Goal: Find contact information

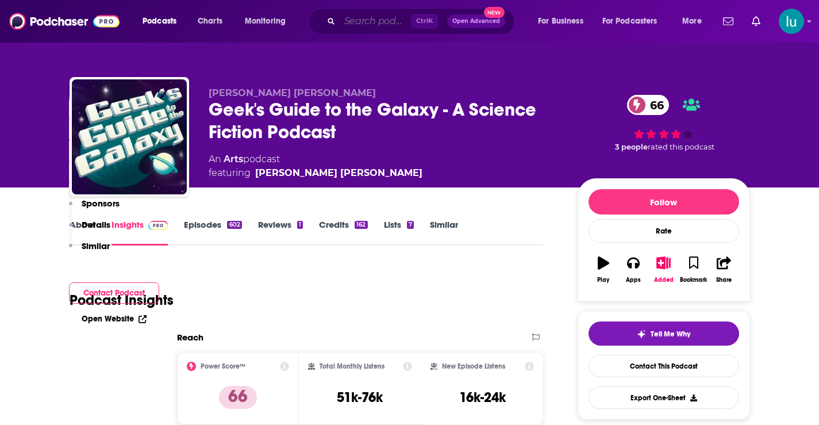
click at [366, 19] on input "Search podcasts, credits, & more..." at bounding box center [375, 21] width 71 height 18
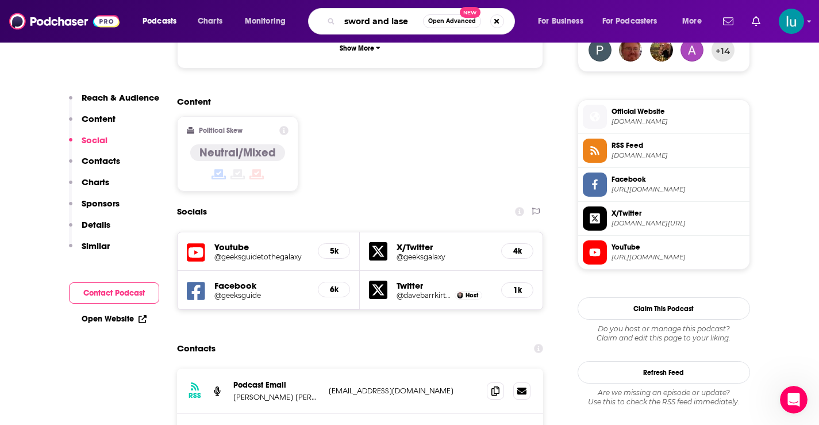
type input "sword and laser"
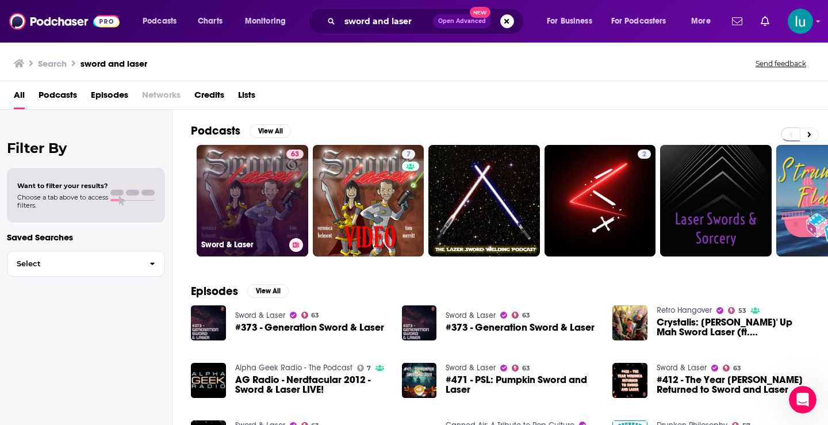
click at [255, 190] on link "63 Sword & Laser" at bounding box center [253, 201] width 112 height 112
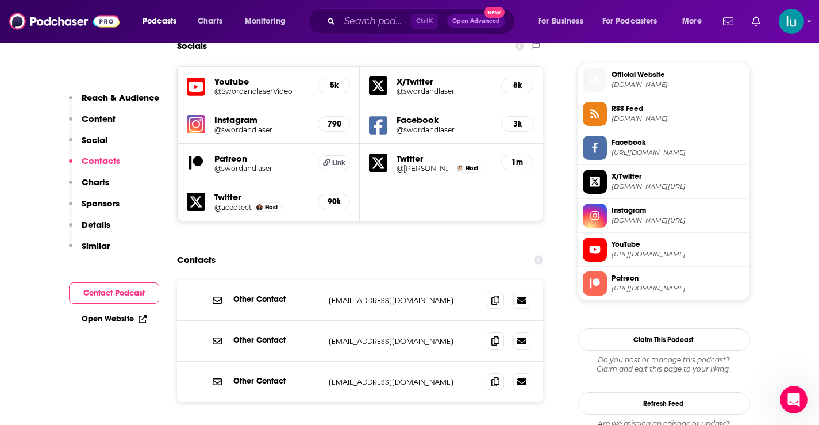
scroll to position [1014, 0]
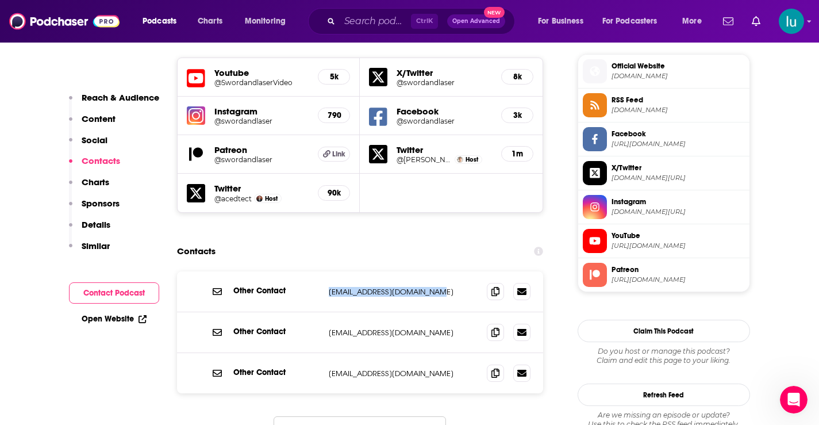
drag, startPoint x: 450, startPoint y: 232, endPoint x: 324, endPoint y: 235, distance: 125.9
click at [324, 271] on div "Other Contact [EMAIL_ADDRESS][DOMAIN_NAME] [EMAIL_ADDRESS][DOMAIN_NAME]" at bounding box center [360, 291] width 367 height 41
copy p "[EMAIL_ADDRESS][DOMAIN_NAME]"
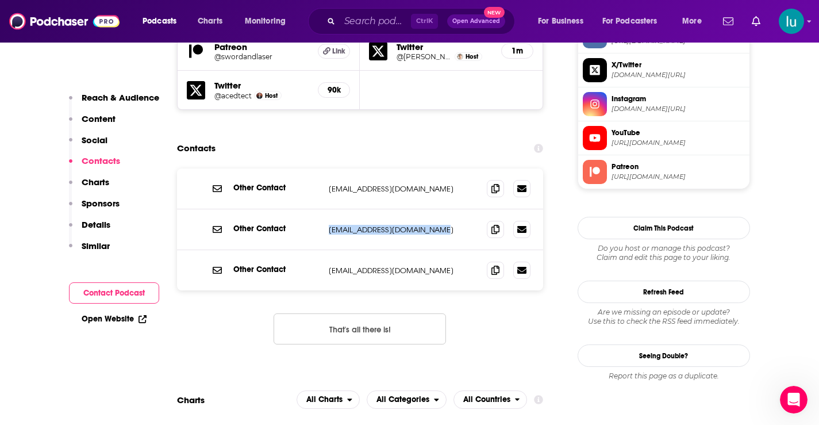
drag, startPoint x: 453, startPoint y: 172, endPoint x: 326, endPoint y: 175, distance: 127.6
click at [325, 209] on div "Other Contact [EMAIL_ADDRESS][DOMAIN_NAME] [EMAIL_ADDRESS][DOMAIN_NAME]" at bounding box center [360, 229] width 367 height 41
copy p "[EMAIL_ADDRESS][DOMAIN_NAME]"
drag, startPoint x: 437, startPoint y: 213, endPoint x: 317, endPoint y: 210, distance: 120.7
click at [0, 0] on div "Other Contact [EMAIL_ADDRESS][DOMAIN_NAME] [EMAIL_ADDRESS][DOMAIN_NAME]" at bounding box center [0, 0] width 0 height 0
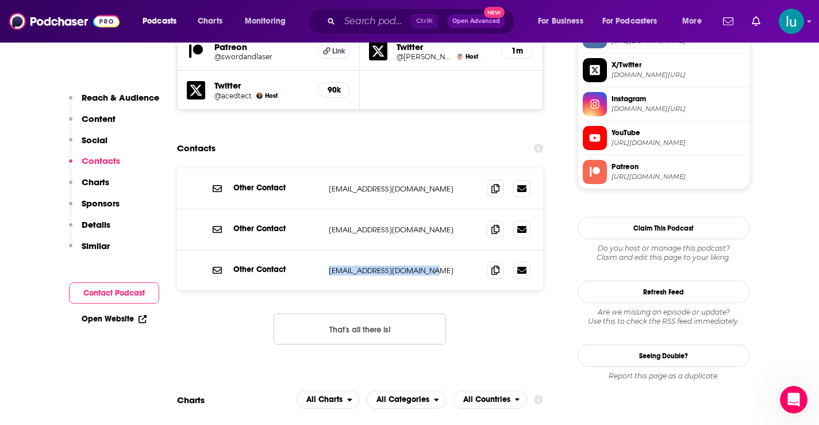
copy div "[EMAIL_ADDRESS][DOMAIN_NAME]"
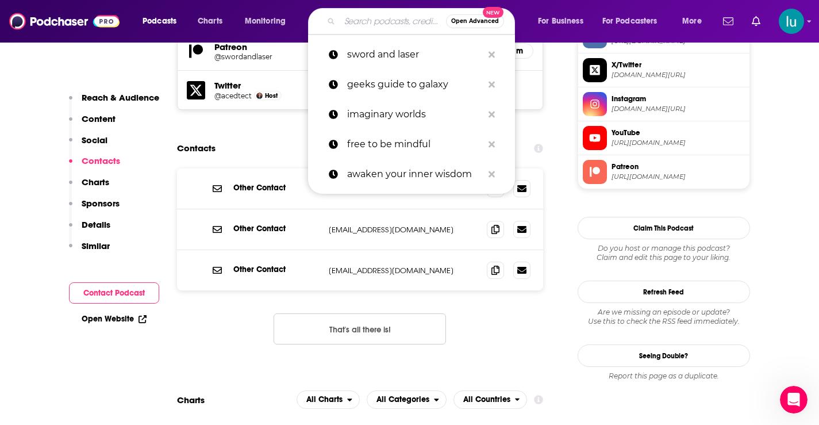
click at [391, 21] on input "Search podcasts, credits, & more..." at bounding box center [393, 21] width 106 height 18
paste input "Science Fiction Book Review Podcast:"
type input "Science Fiction Book Review Podcast:"
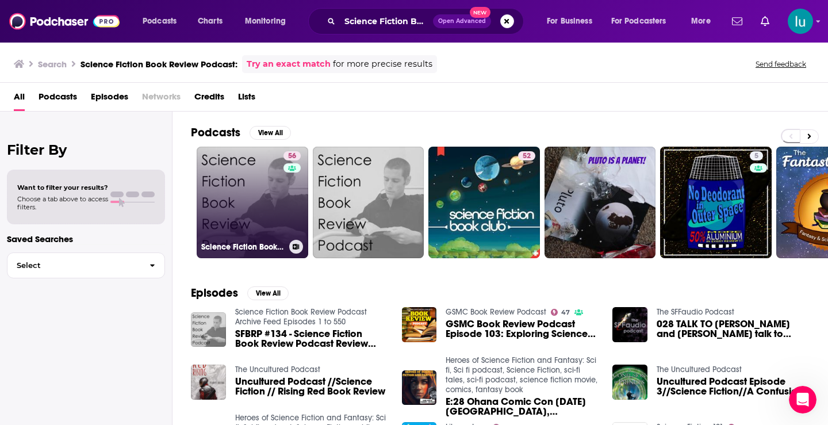
click at [236, 191] on link "56 Science Fiction Book Review Podcast" at bounding box center [253, 203] width 112 height 112
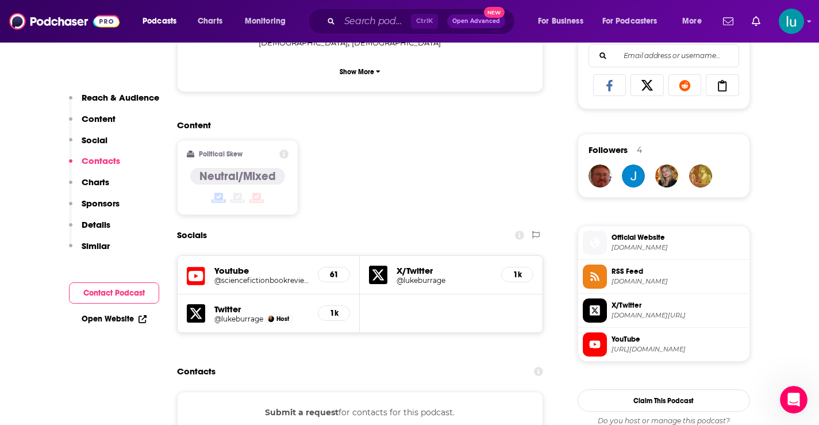
scroll to position [919, 0]
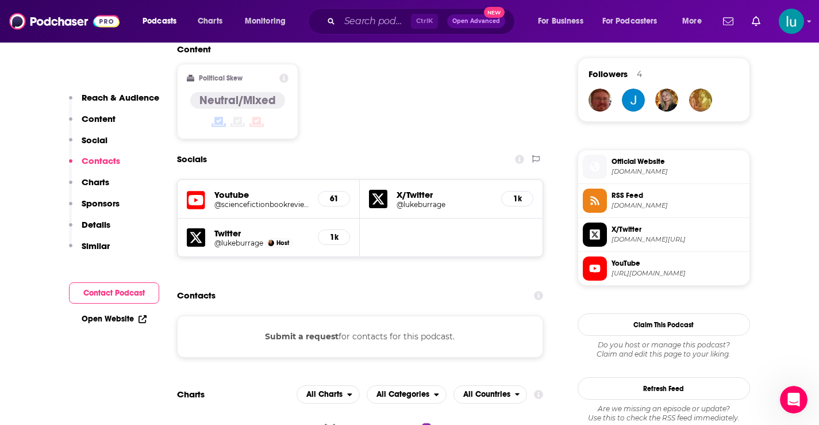
click at [311, 330] on button "Submit a request" at bounding box center [302, 336] width 74 height 13
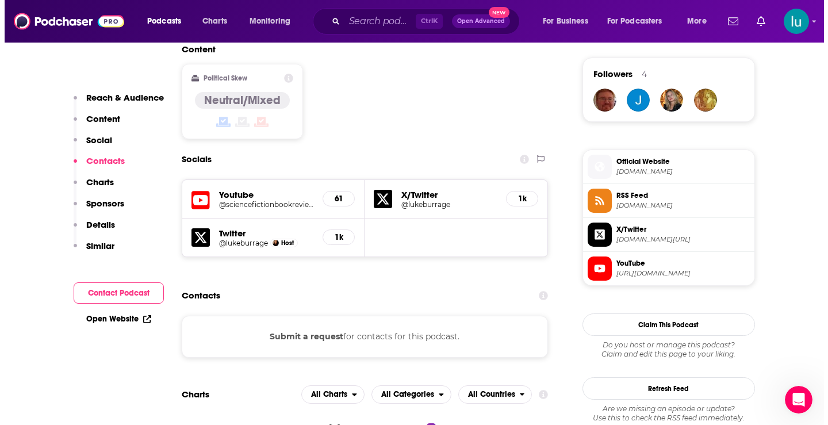
scroll to position [0, 0]
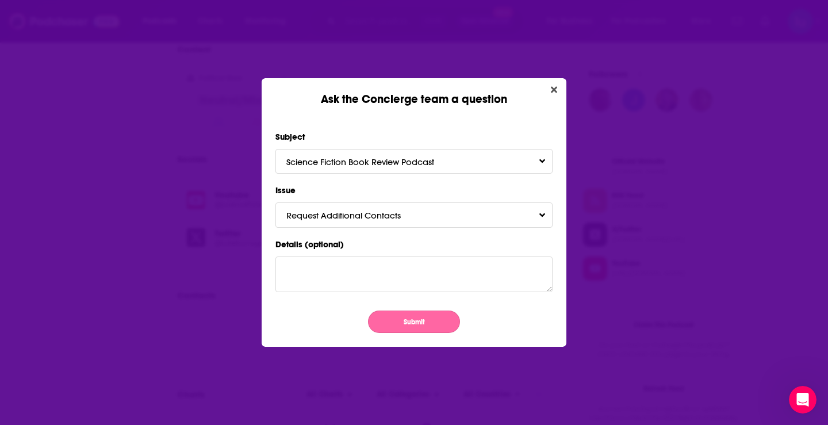
click at [413, 323] on button "Submit" at bounding box center [414, 321] width 92 height 22
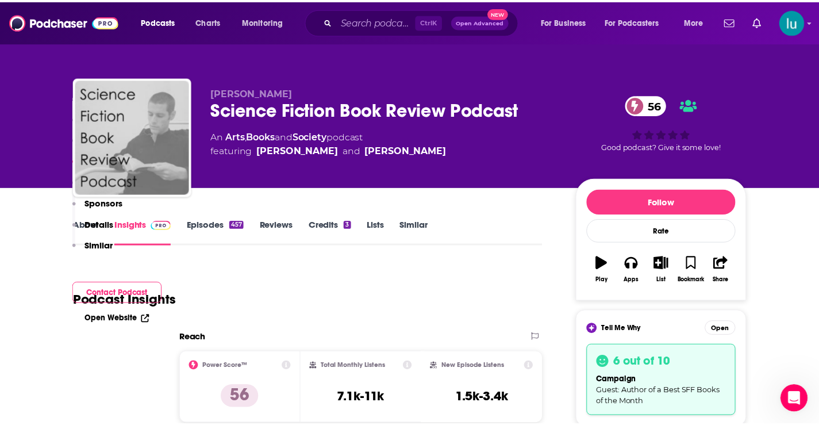
scroll to position [919, 0]
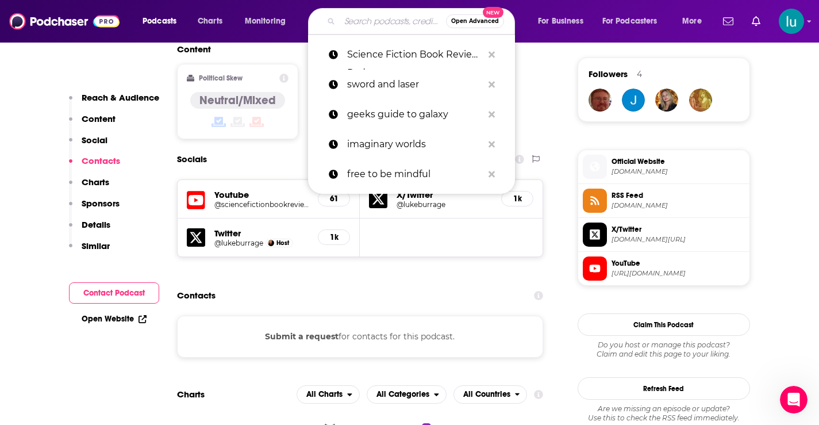
click at [370, 17] on input "Search podcasts, credits, & more..." at bounding box center [393, 21] width 106 height 18
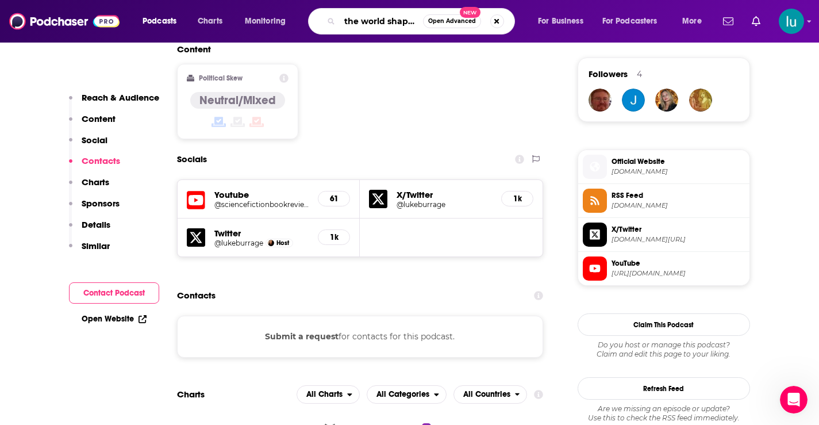
type input "the world shapers"
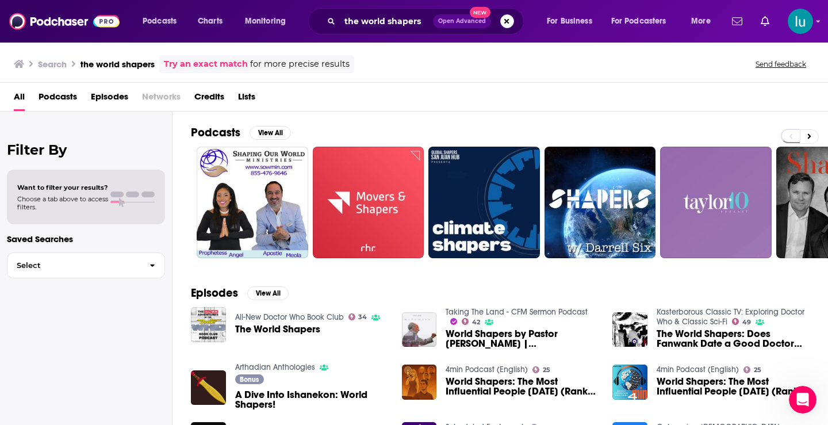
click at [513, 22] on button "Search podcasts, credits, & more..." at bounding box center [507, 21] width 14 height 14
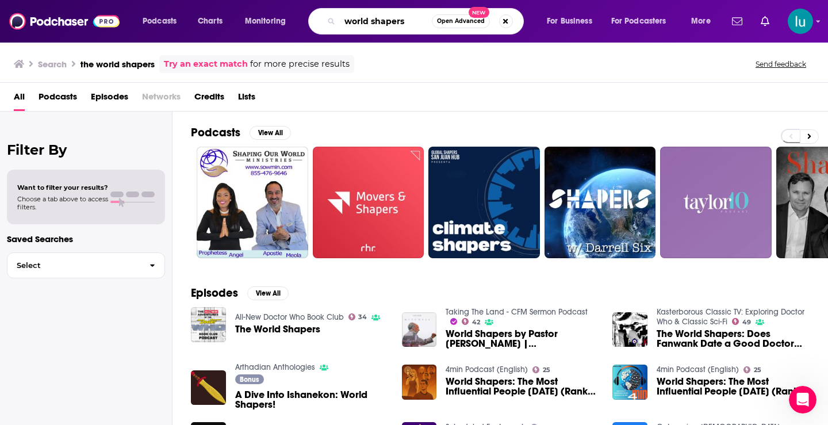
type input "world shapers"
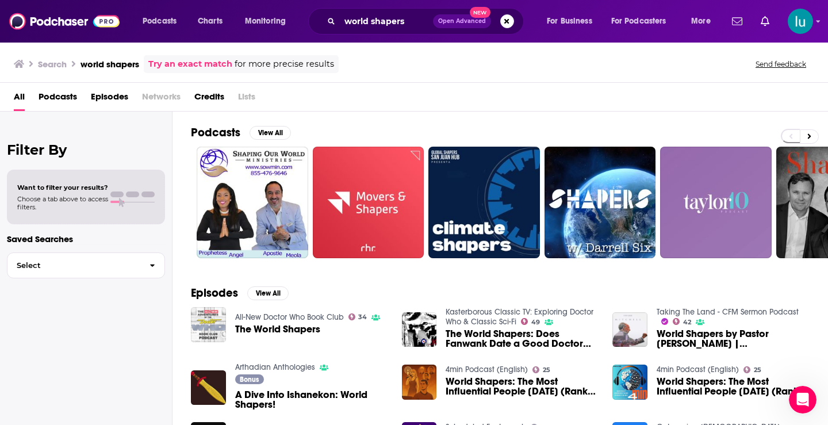
click at [205, 328] on img "The World Shapers" at bounding box center [208, 324] width 35 height 35
